Goal: Find specific page/section: Find specific page/section

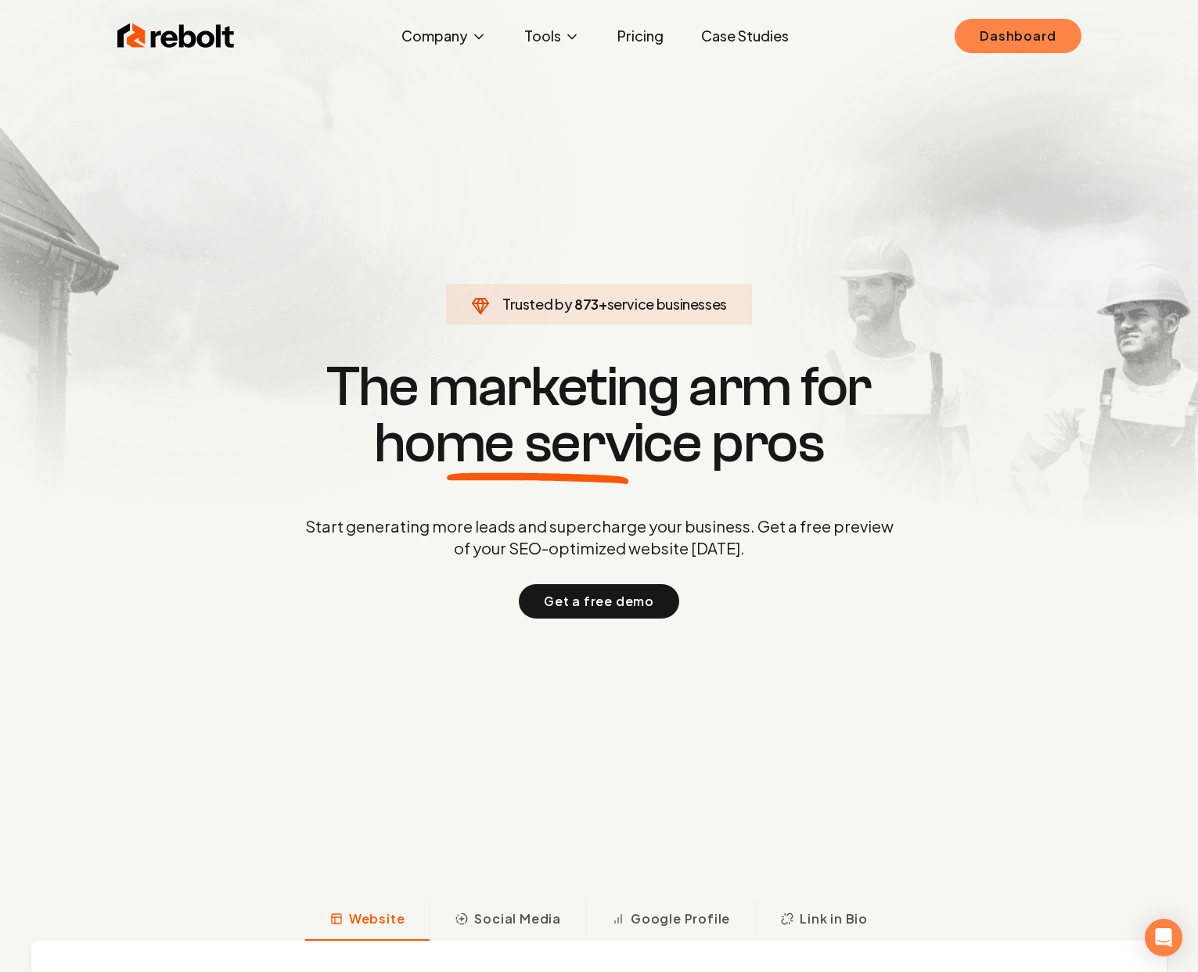
click at [1050, 19] on link "Dashboard" at bounding box center [1017, 36] width 126 height 34
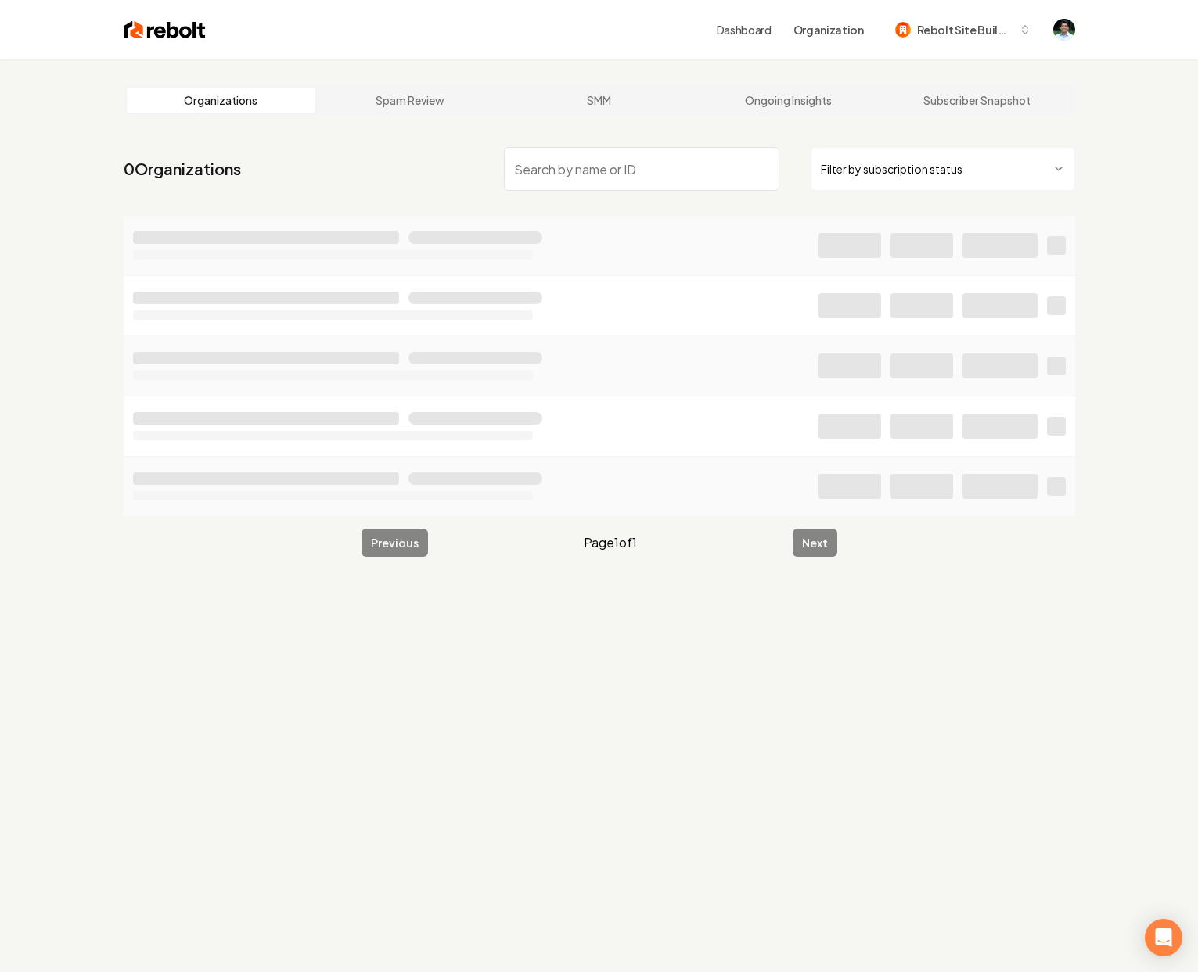
click at [568, 175] on input "search" at bounding box center [641, 169] width 275 height 44
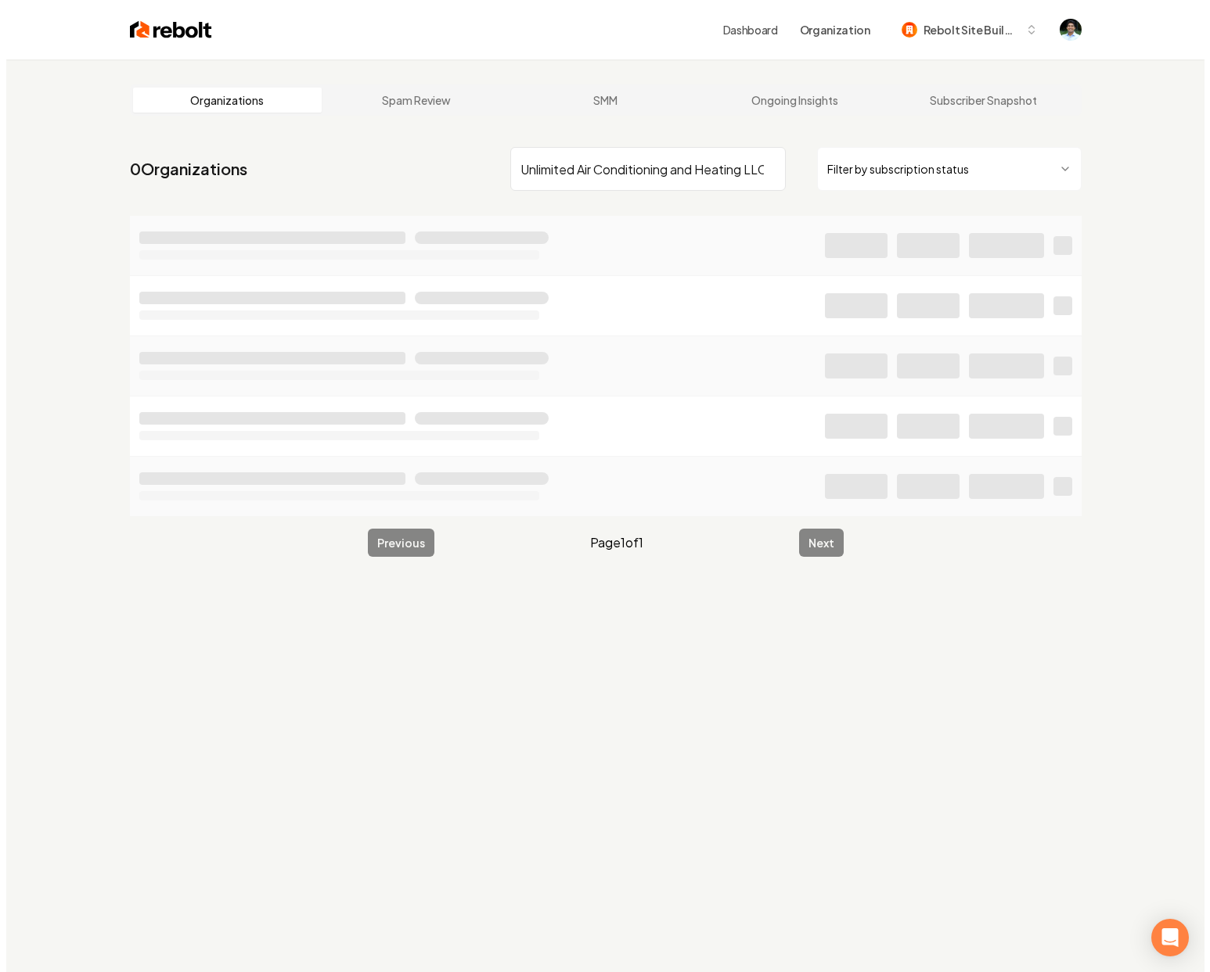
scroll to position [0, 9]
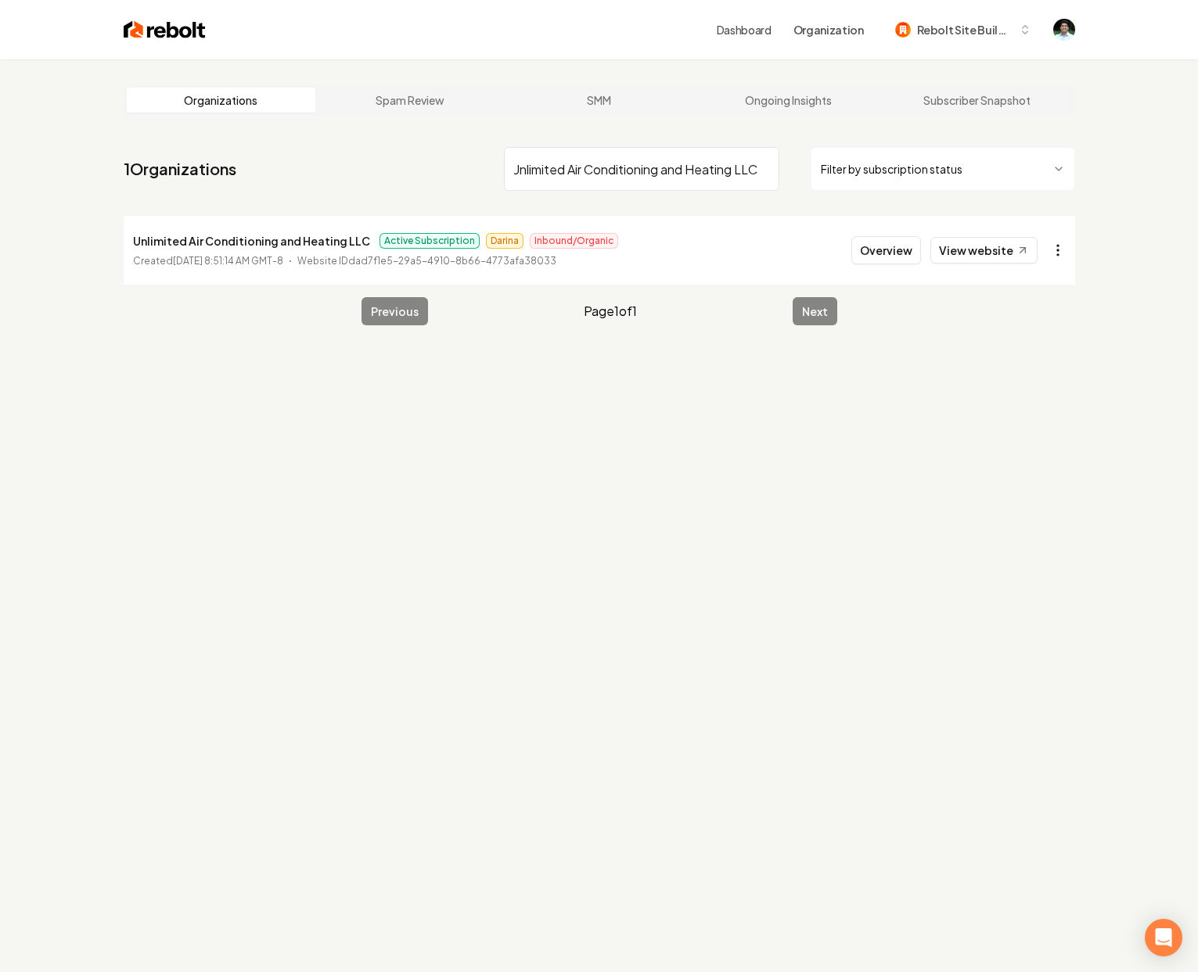
type input "Unlimited Air Conditioning and Heating LLC"
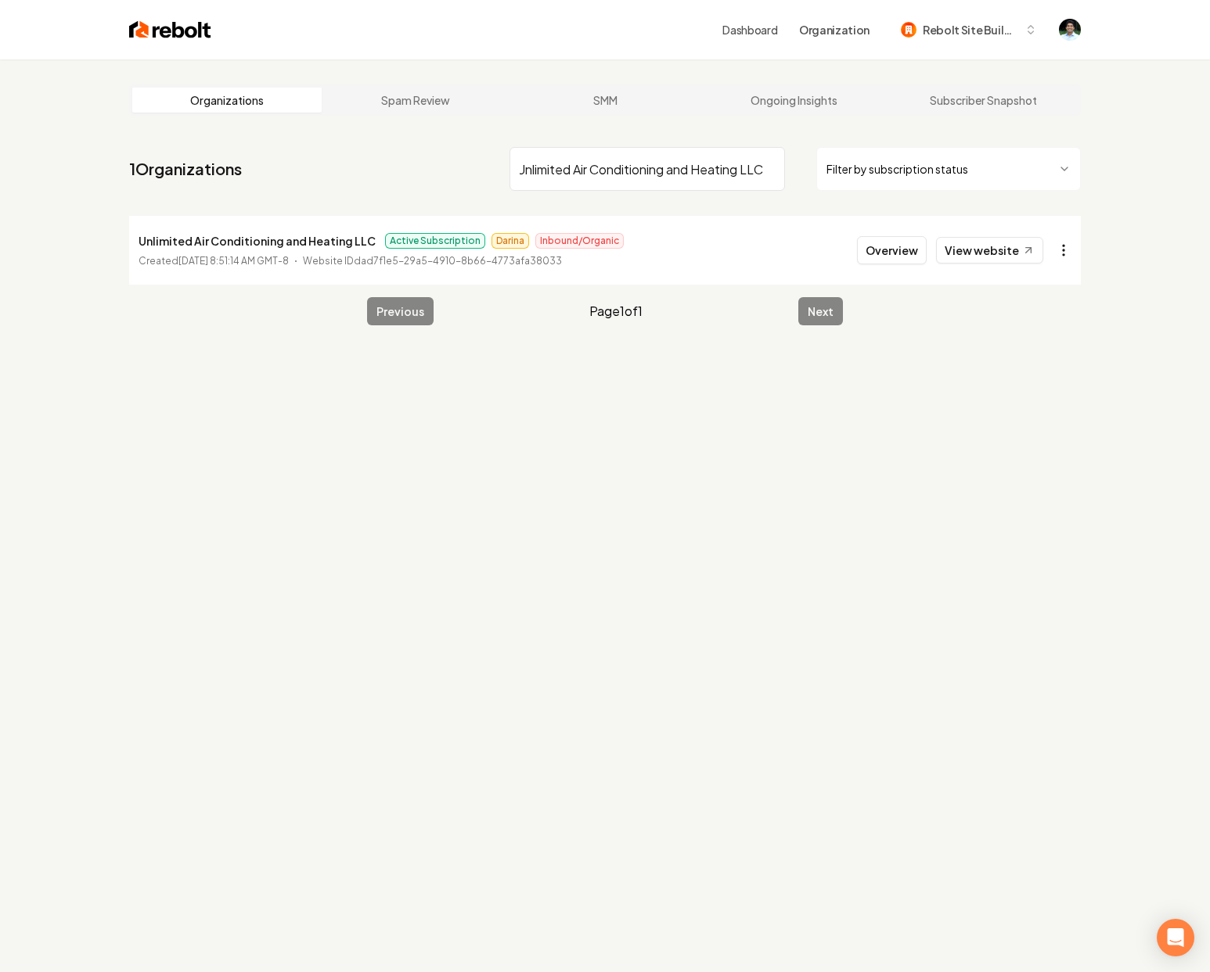
click at [1059, 248] on html "Dashboard Organization Rebolt Site Builder Organizations Spam Review SMM Ongoin…" at bounding box center [605, 486] width 1210 height 972
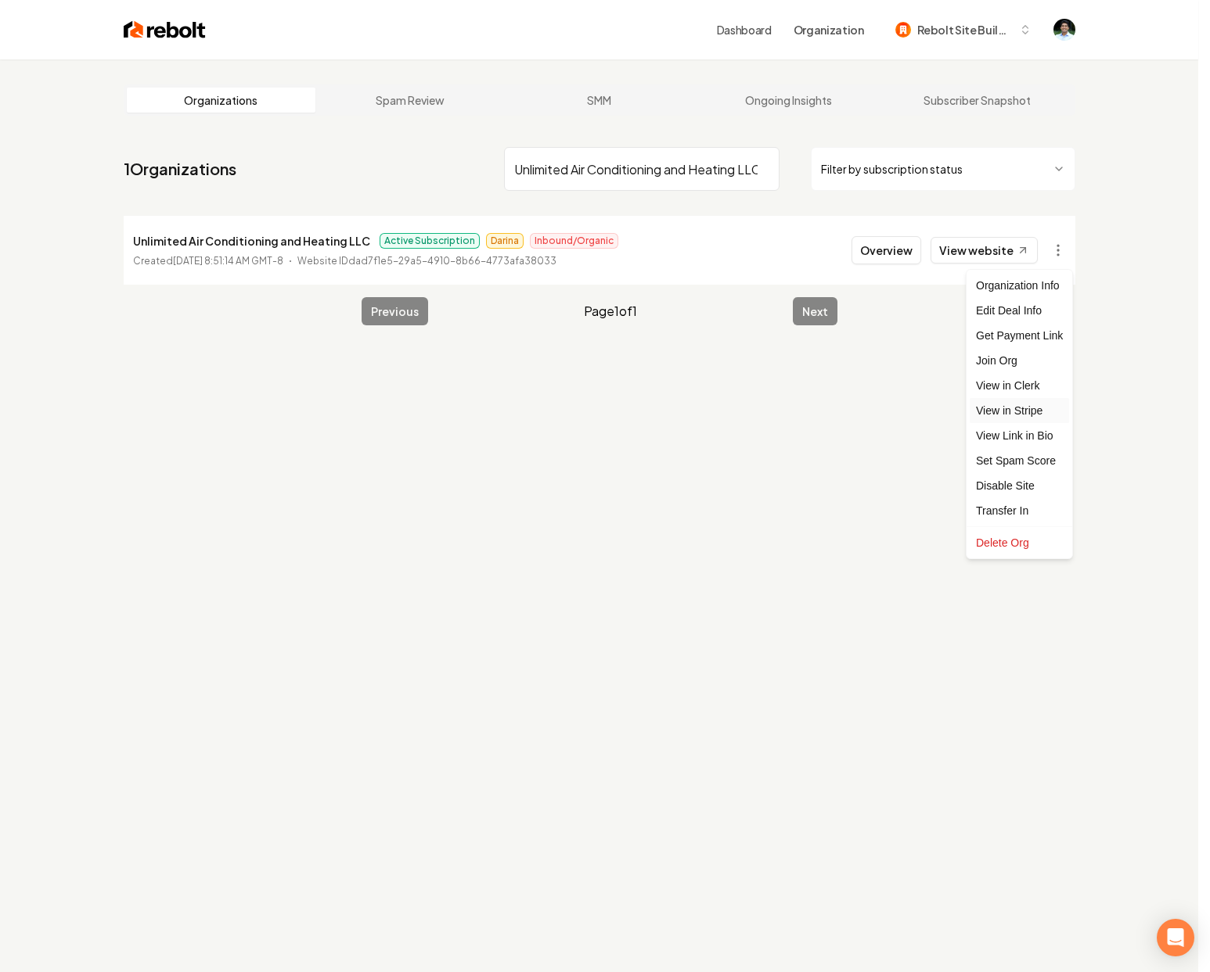
click at [1008, 404] on link "View in Stripe" at bounding box center [1018, 410] width 99 height 25
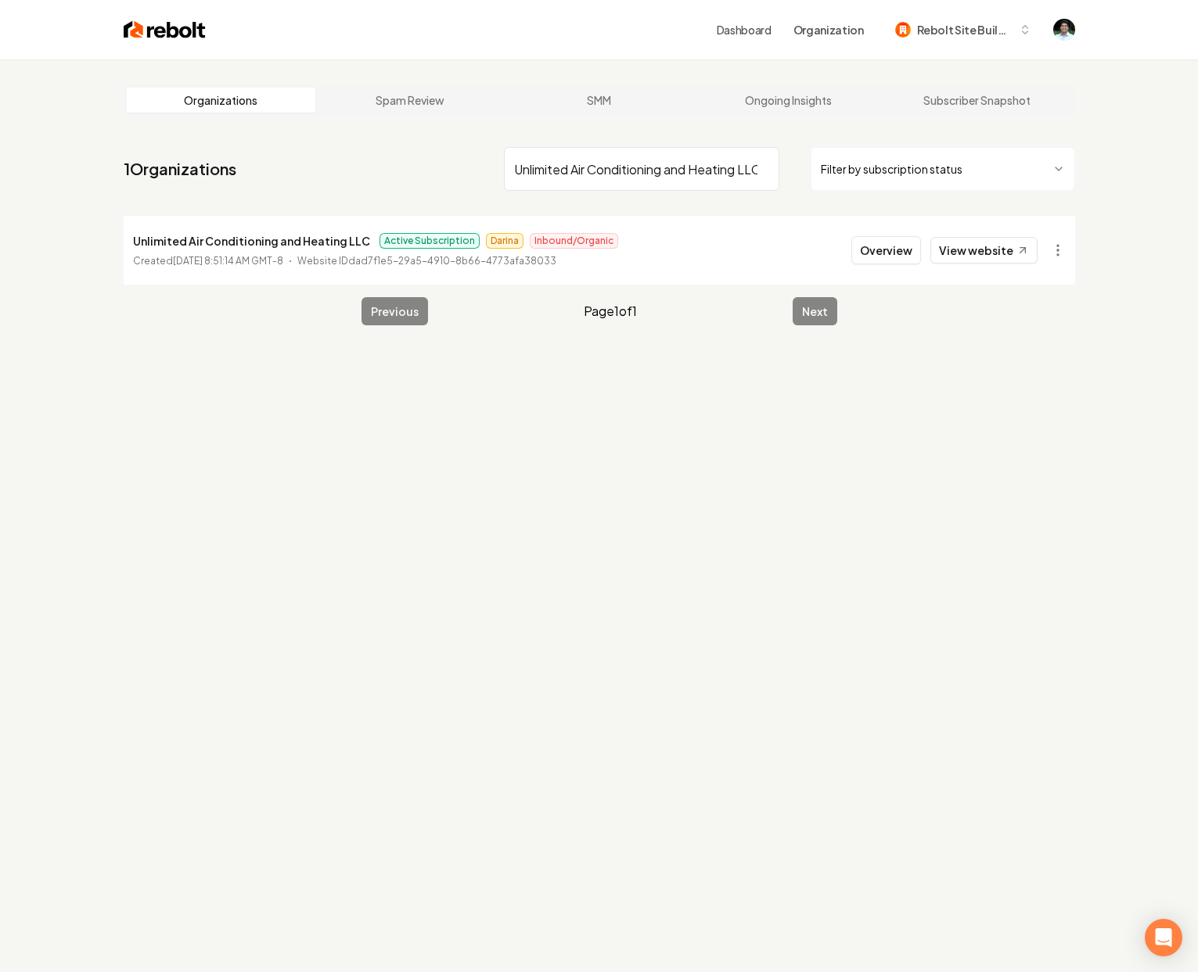
click at [293, 510] on div "Organizations Spam Review SMM Ongoing Insights Subscriber Snapshot 1 Organizati…" at bounding box center [599, 545] width 1198 height 972
